Goal: Task Accomplishment & Management: Manage account settings

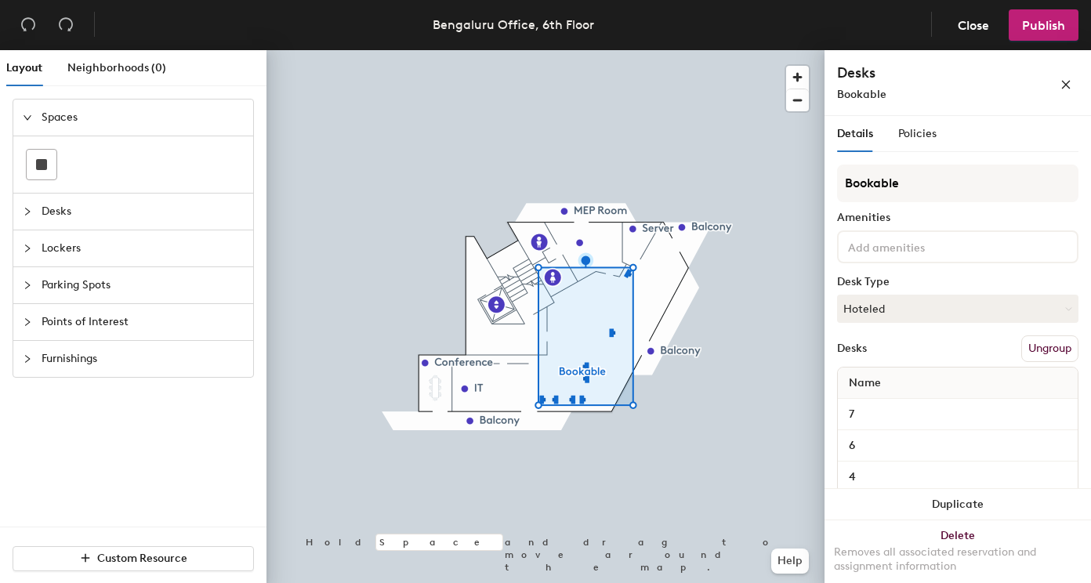
click at [1042, 344] on button "Ungroup" at bounding box center [1050, 349] width 57 height 27
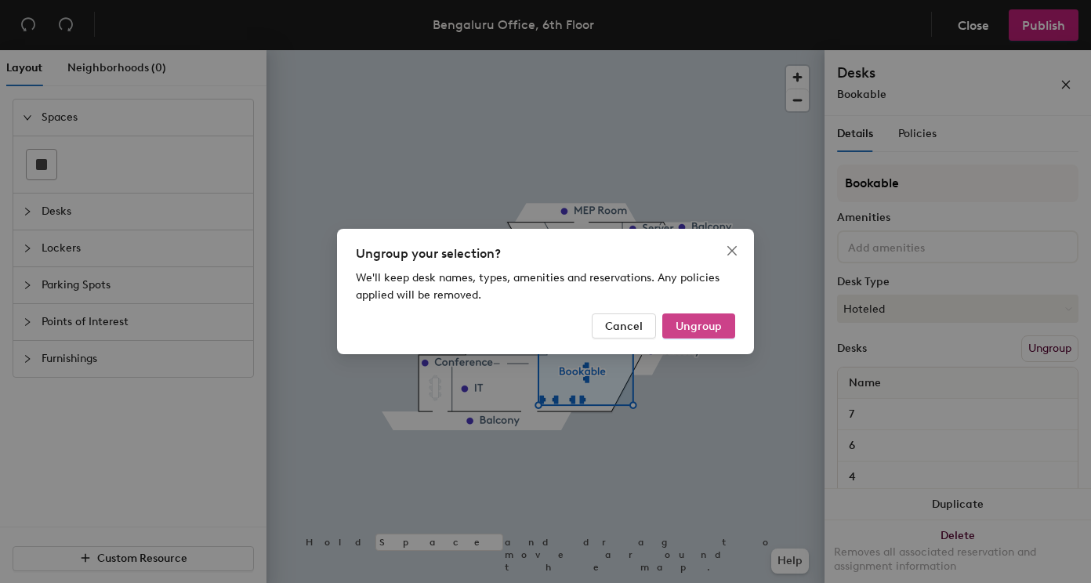
click at [706, 331] on span "Ungroup" at bounding box center [699, 326] width 46 height 13
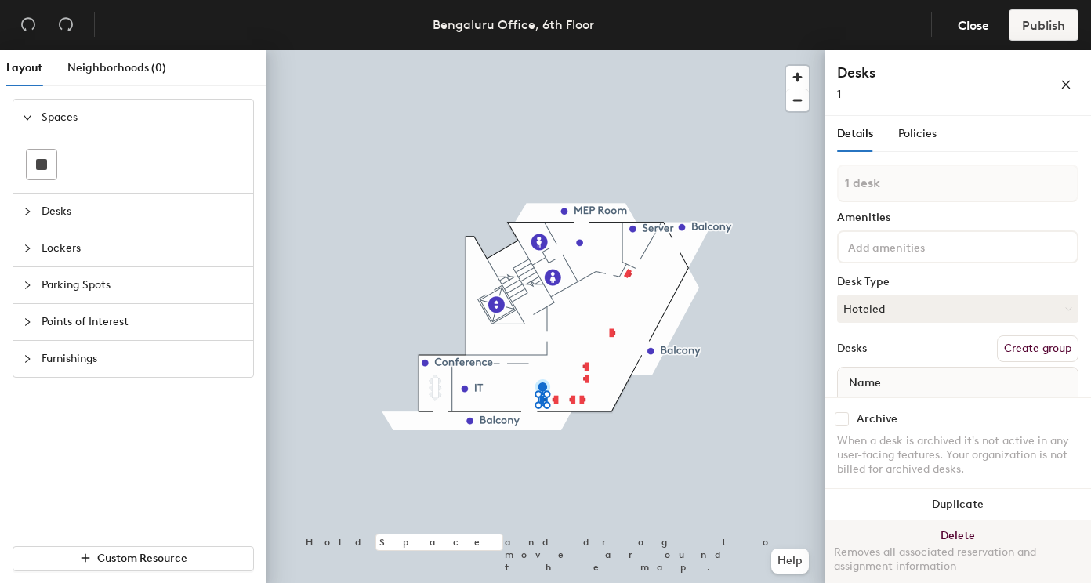
click at [930, 532] on button "Delete Removes all associated reservation and assignment information" at bounding box center [958, 555] width 267 height 69
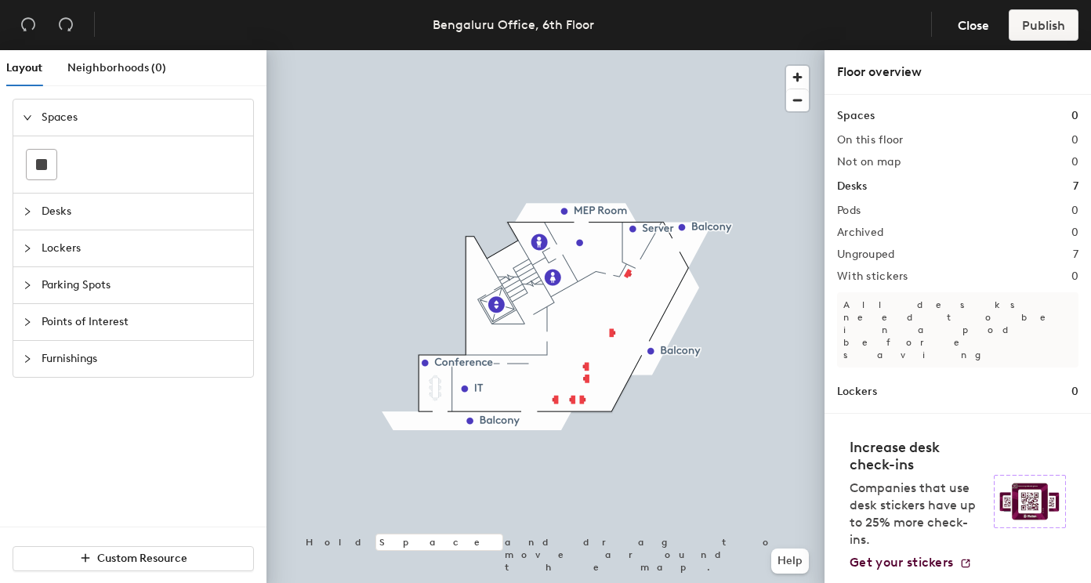
scroll to position [13, 0]
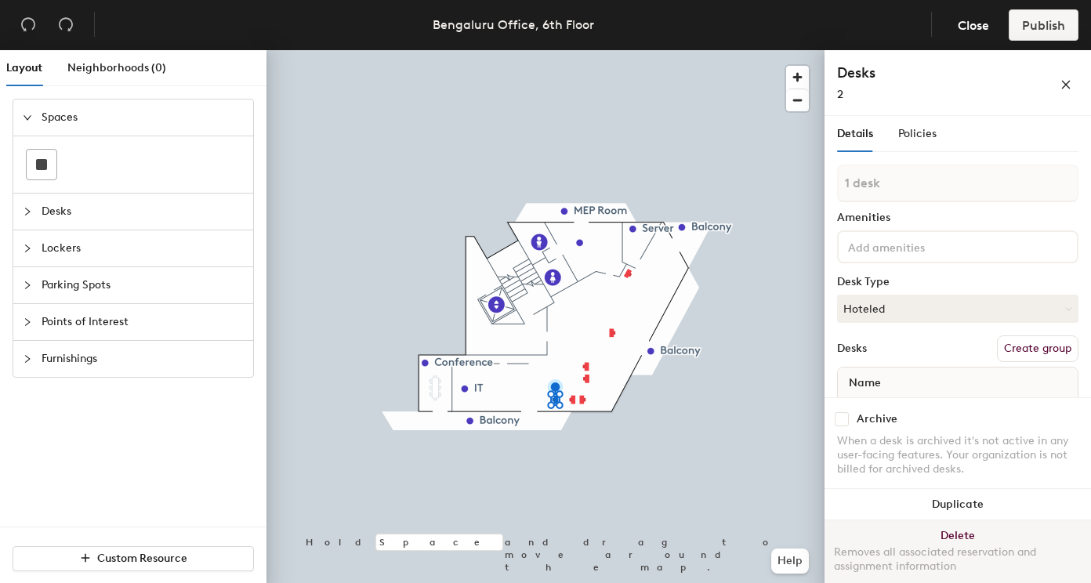
click at [914, 524] on button "Delete Removes all associated reservation and assignment information" at bounding box center [958, 555] width 267 height 69
click at [927, 528] on button "Delete Removes all associated reservation and assignment information" at bounding box center [958, 555] width 267 height 69
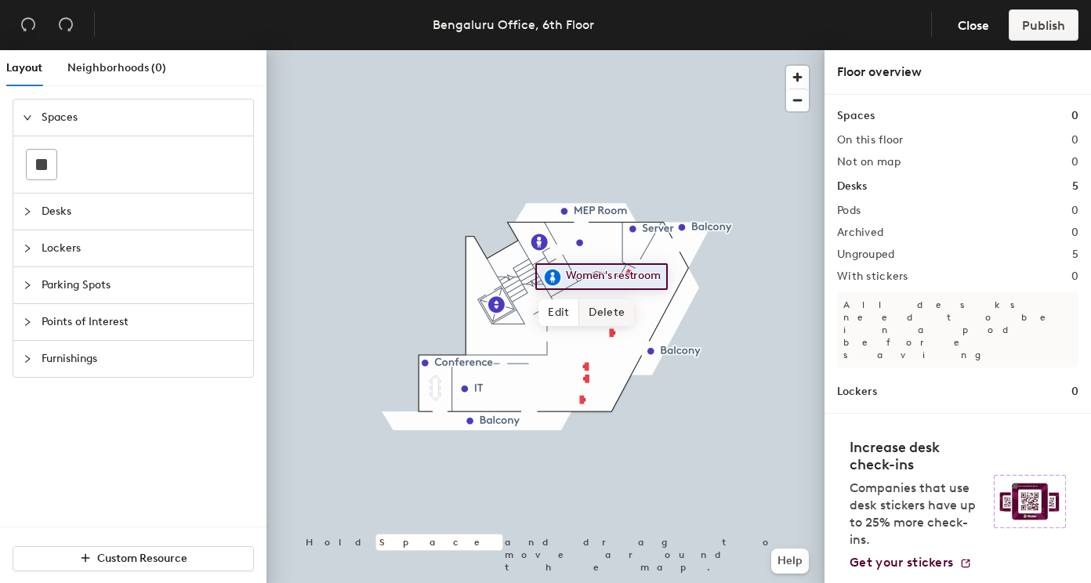
click at [605, 314] on span "Delete" at bounding box center [606, 312] width 55 height 27
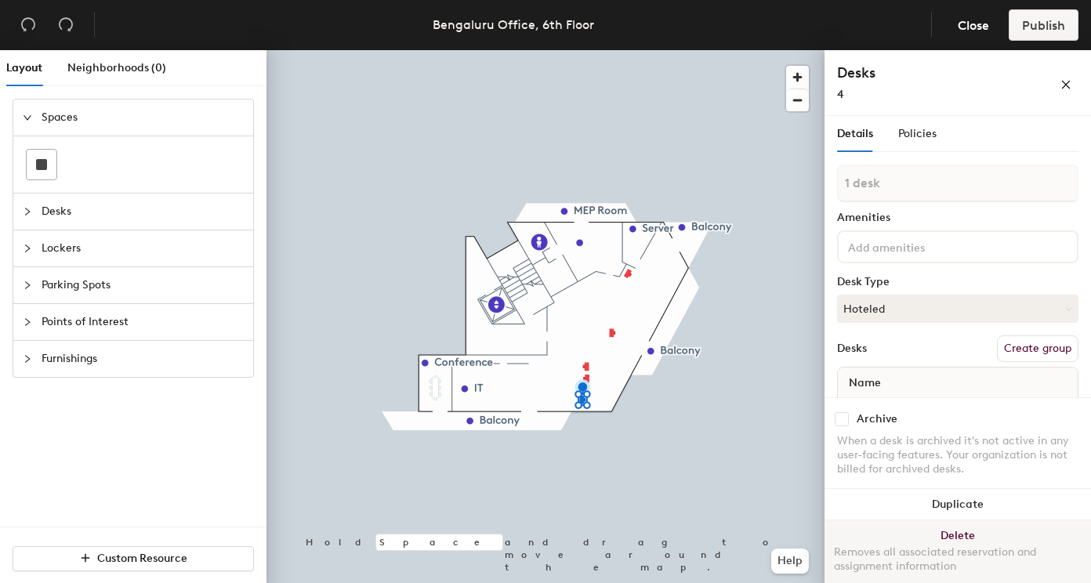
click at [914, 531] on button "Delete Removes all associated reservation and assignment information" at bounding box center [958, 555] width 267 height 69
click at [917, 533] on button "Delete Removes all associated reservation and assignment information" at bounding box center [958, 555] width 267 height 69
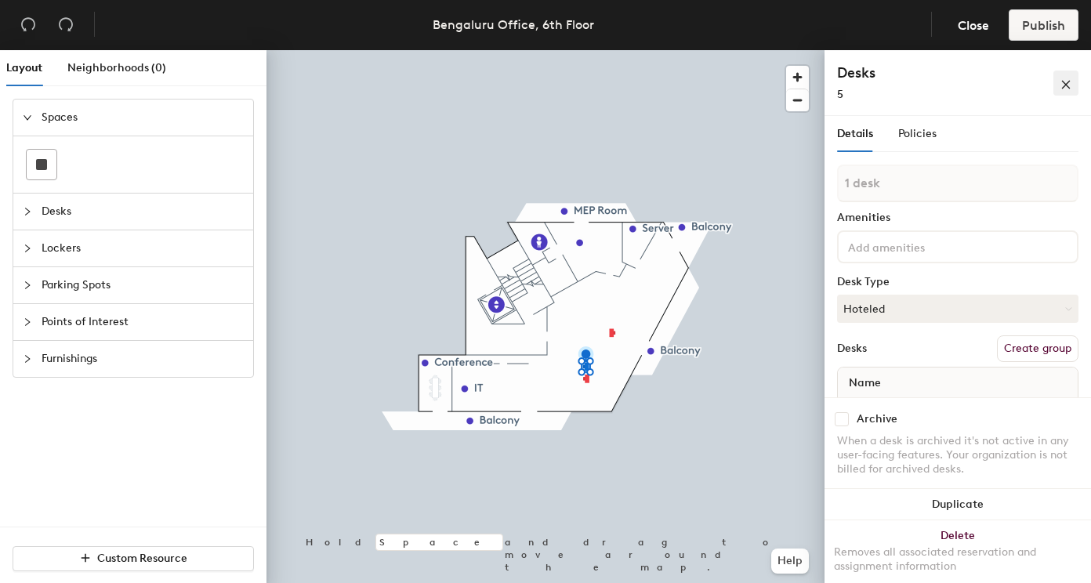
click at [1071, 74] on button "button" at bounding box center [1066, 83] width 25 height 25
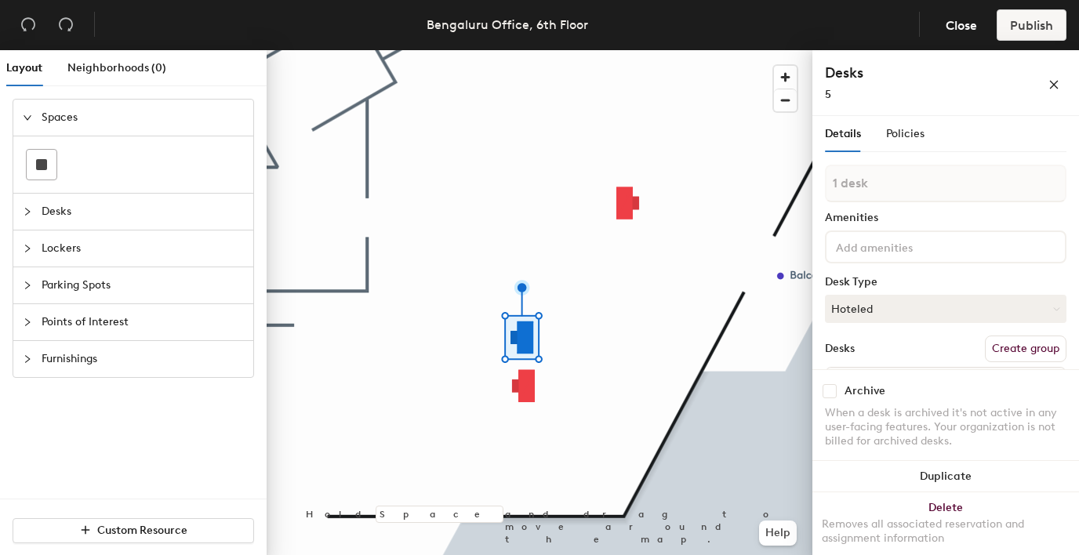
click at [1054, 84] on icon "close" at bounding box center [1054, 85] width 9 height 9
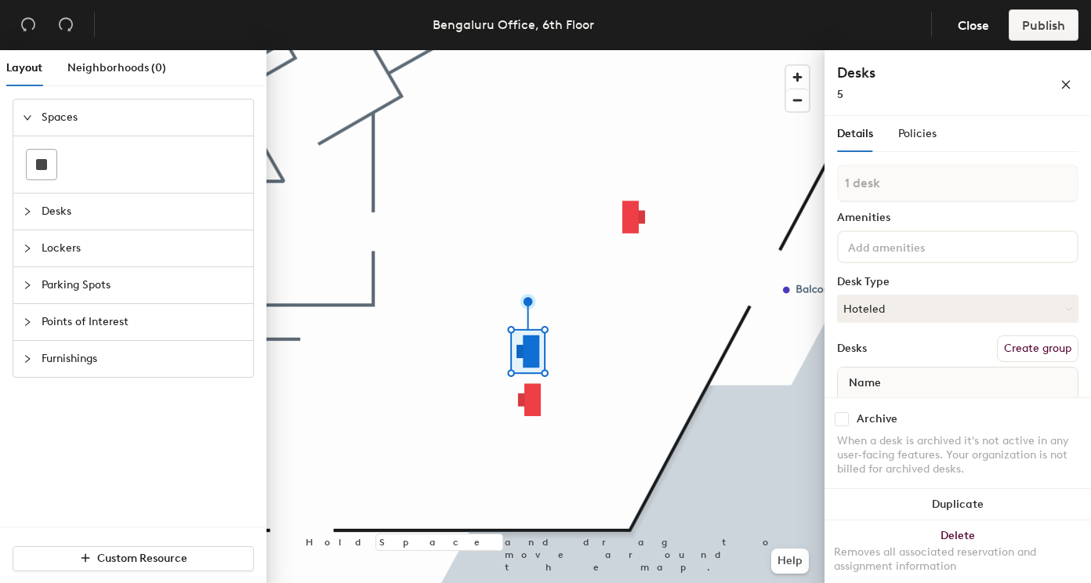
click at [1072, 95] on div "Desks 5" at bounding box center [957, 83] width 241 height 40
click at [1064, 84] on icon "close" at bounding box center [1066, 84] width 11 height 11
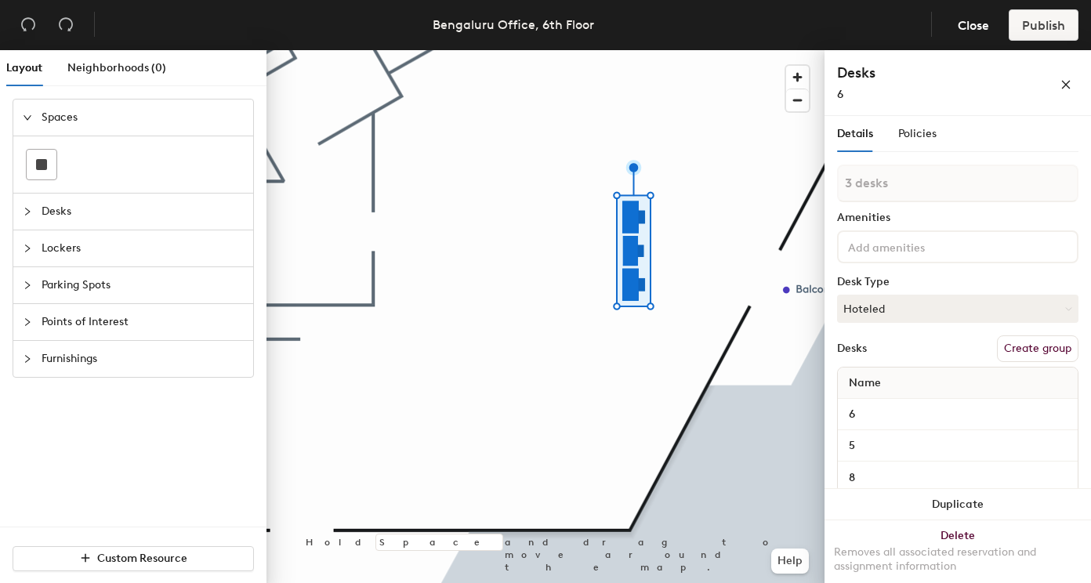
click at [1020, 350] on button "Create group" at bounding box center [1038, 349] width 82 height 27
click at [917, 129] on span "Policies" at bounding box center [917, 133] width 38 height 13
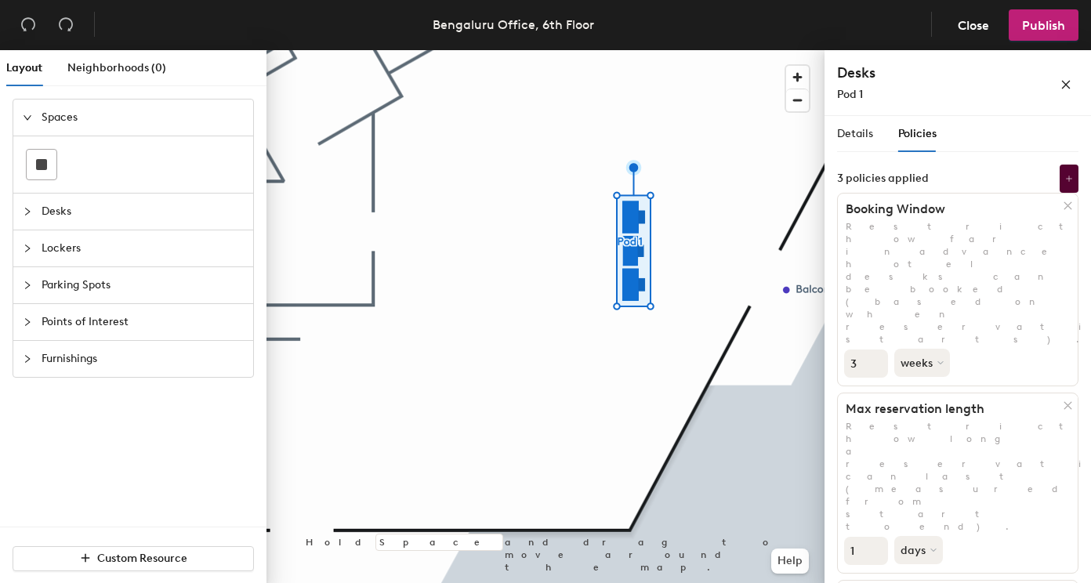
click at [871, 350] on input "3" at bounding box center [866, 364] width 44 height 28
click at [874, 350] on input "2" at bounding box center [866, 364] width 44 height 28
click at [874, 350] on input "1" at bounding box center [866, 364] width 44 height 28
click at [874, 350] on input "0" at bounding box center [866, 364] width 44 height 28
click at [914, 349] on button "weeks" at bounding box center [924, 363] width 59 height 28
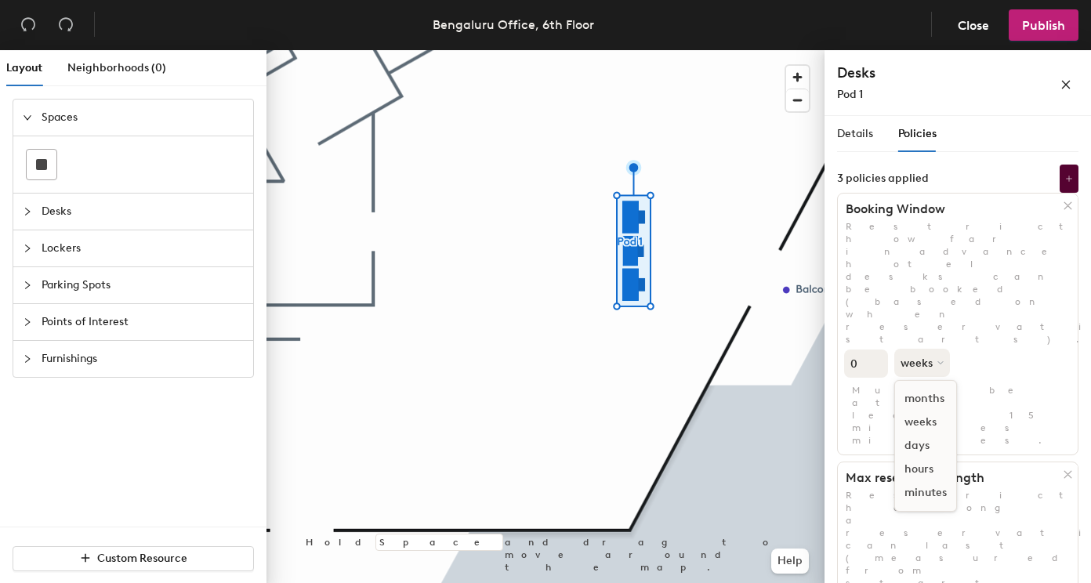
click at [924, 434] on div "days" at bounding box center [925, 446] width 61 height 24
click at [881, 350] on input "-1" at bounding box center [866, 364] width 44 height 28
click at [876, 350] on input "0" at bounding box center [866, 364] width 44 height 28
type input "1"
click at [876, 350] on input "1" at bounding box center [866, 364] width 44 height 28
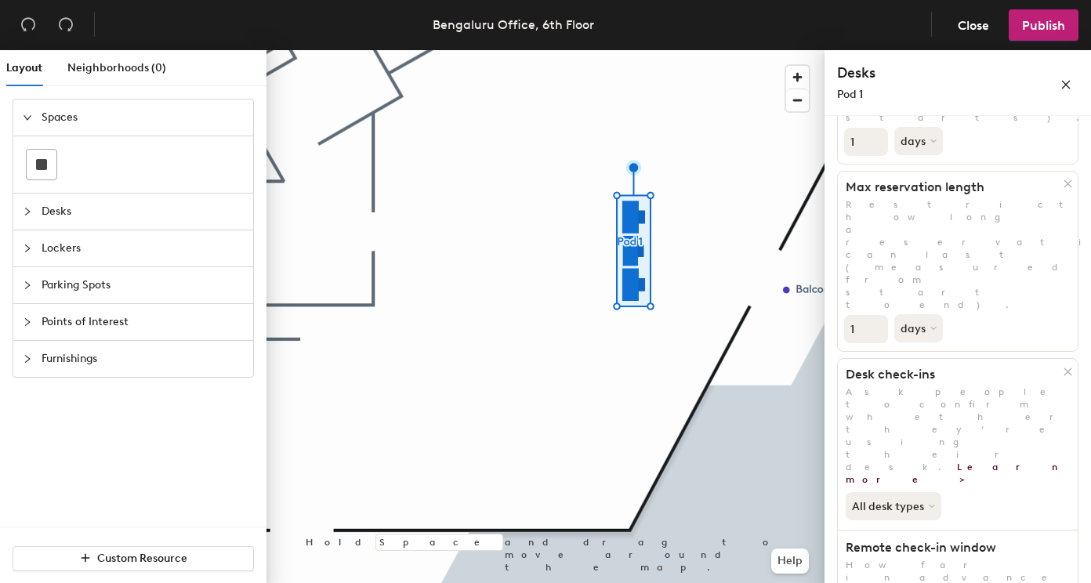
scroll to position [0, 0]
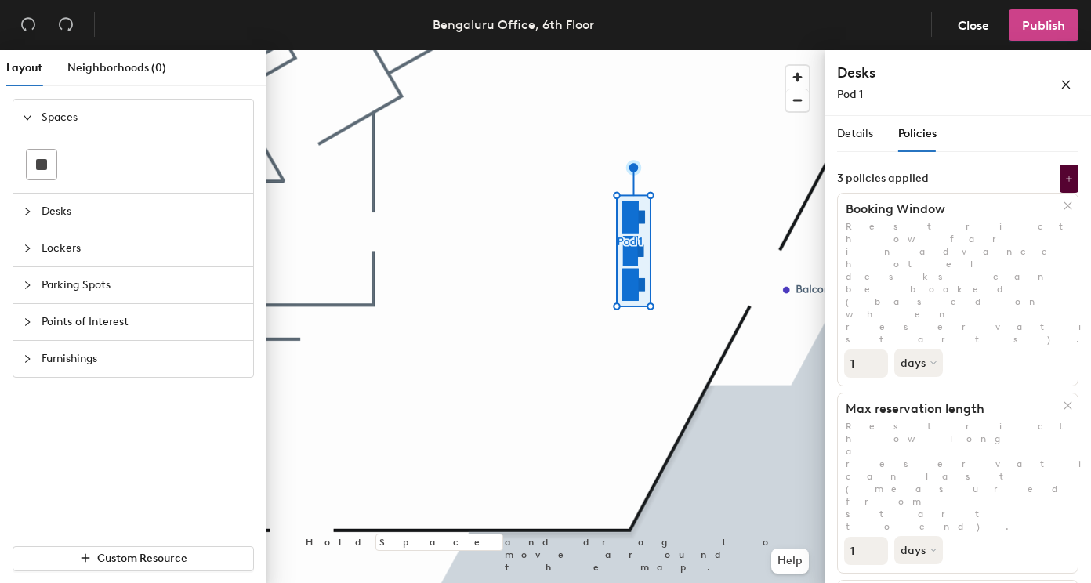
click at [1047, 30] on span "Publish" at bounding box center [1043, 25] width 43 height 15
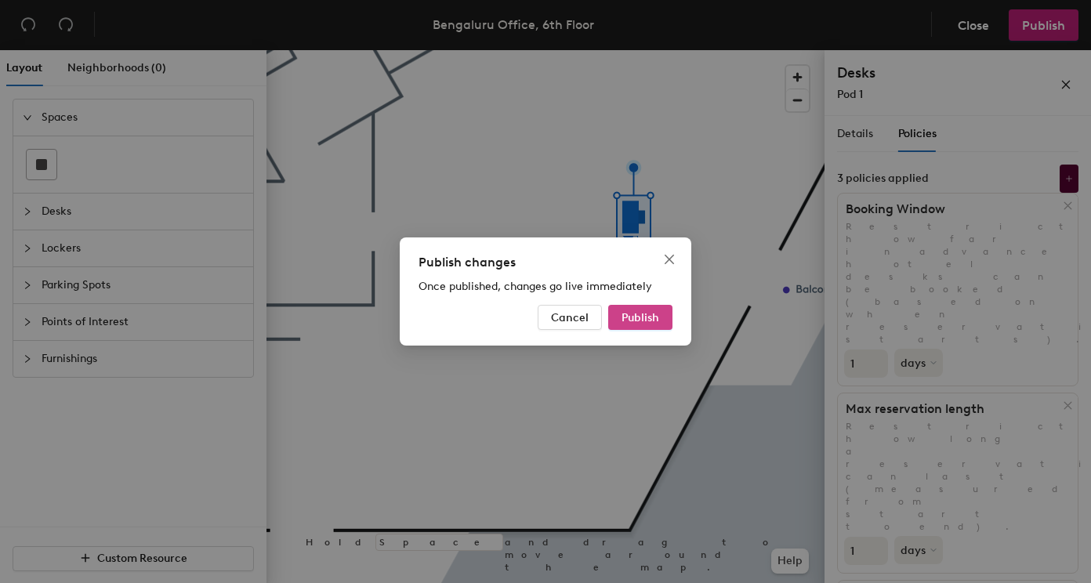
click at [640, 311] on span "Publish" at bounding box center [641, 317] width 38 height 13
